Goal: Check status

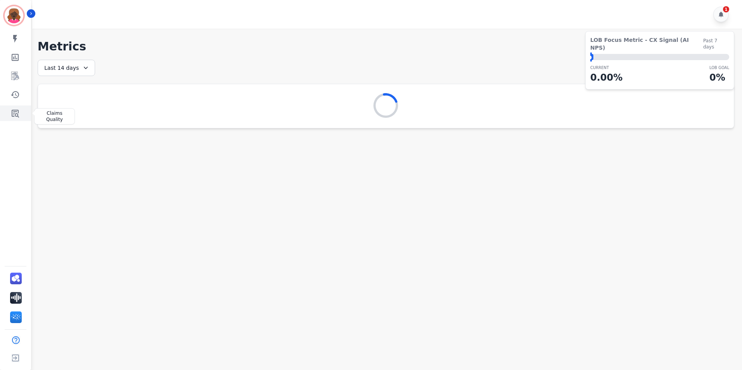
click at [12, 121] on link "Sidebar" at bounding box center [16, 114] width 30 height 16
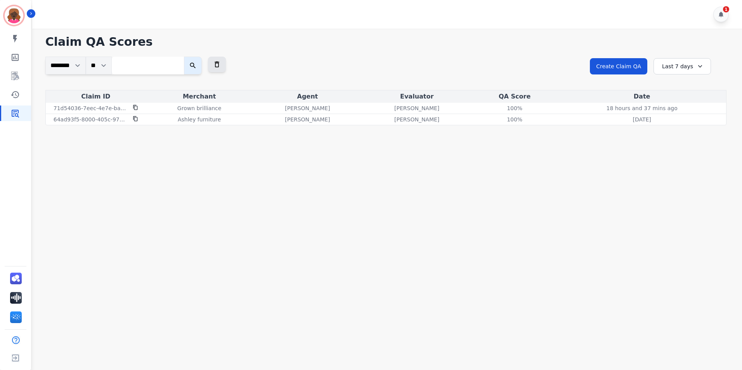
click at [681, 60] on div "Last 7 days" at bounding box center [681, 66] width 57 height 16
click at [681, 153] on li "Last 12 months" at bounding box center [687, 155] width 39 height 16
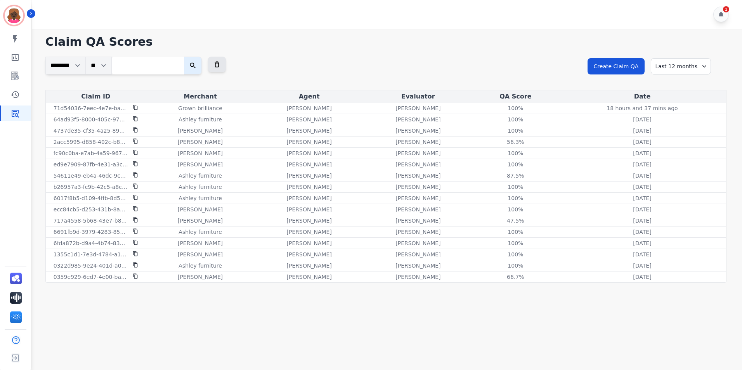
click at [697, 63] on div "Last 12 months" at bounding box center [681, 66] width 60 height 16
click at [689, 127] on ul "Custom [DATE] [DATE] Last 7 days Last 14 days Last 30 days Last 90 days Last 12…" at bounding box center [687, 122] width 47 height 88
click at [689, 128] on li "Last 30 days" at bounding box center [687, 132] width 39 height 8
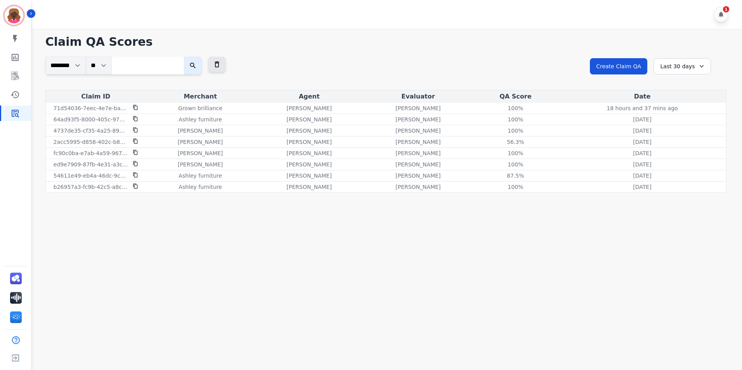
click at [694, 65] on div "Last 30 days" at bounding box center [681, 66] width 57 height 16
click at [675, 136] on ul "Custom [DATE] [DATE] Last 7 days Last 14 days Last 30 days Last 90 days Last 12…" at bounding box center [687, 122] width 47 height 88
click at [679, 146] on ul "Custom [DATE] [DATE] Last 7 days Last 14 days Last 30 days Last 90 days Last 12…" at bounding box center [687, 122] width 47 height 88
click at [680, 142] on li "Last 90 days" at bounding box center [687, 142] width 39 height 8
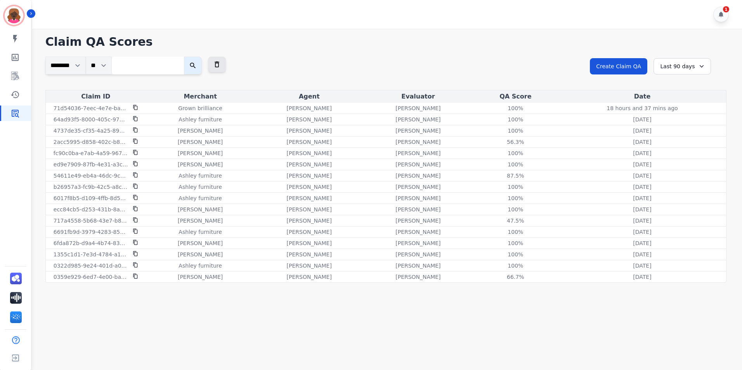
click at [685, 68] on div "Last 90 days" at bounding box center [681, 66] width 57 height 16
click at [678, 149] on li "Last 12 months" at bounding box center [687, 155] width 39 height 16
